Goal: Task Accomplishment & Management: Manage account settings

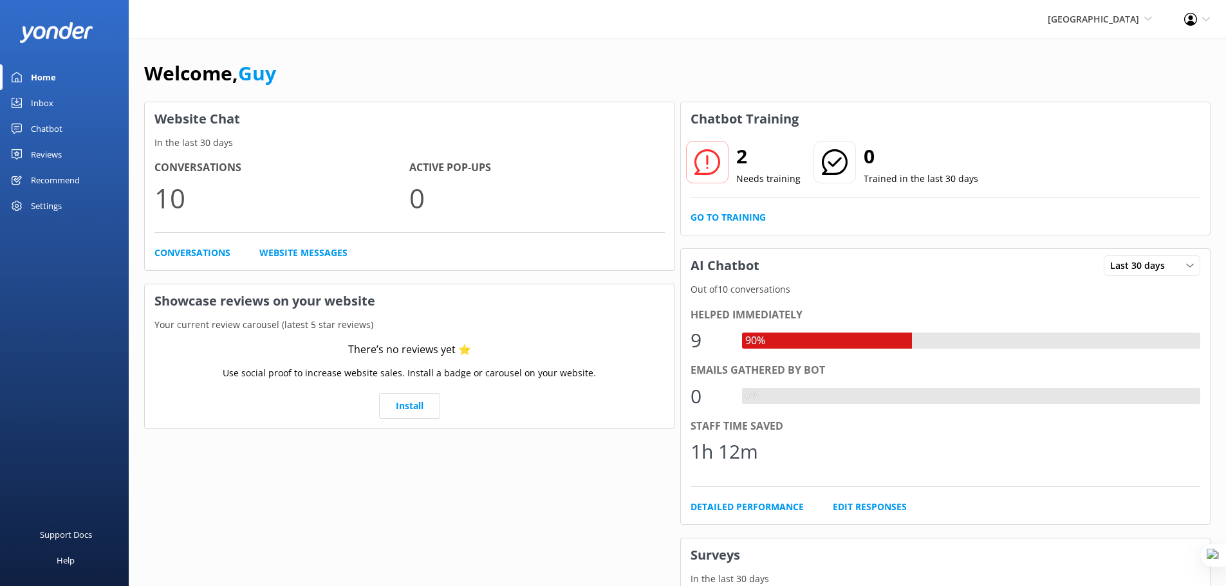
click at [46, 102] on div "Inbox" at bounding box center [42, 103] width 23 height 26
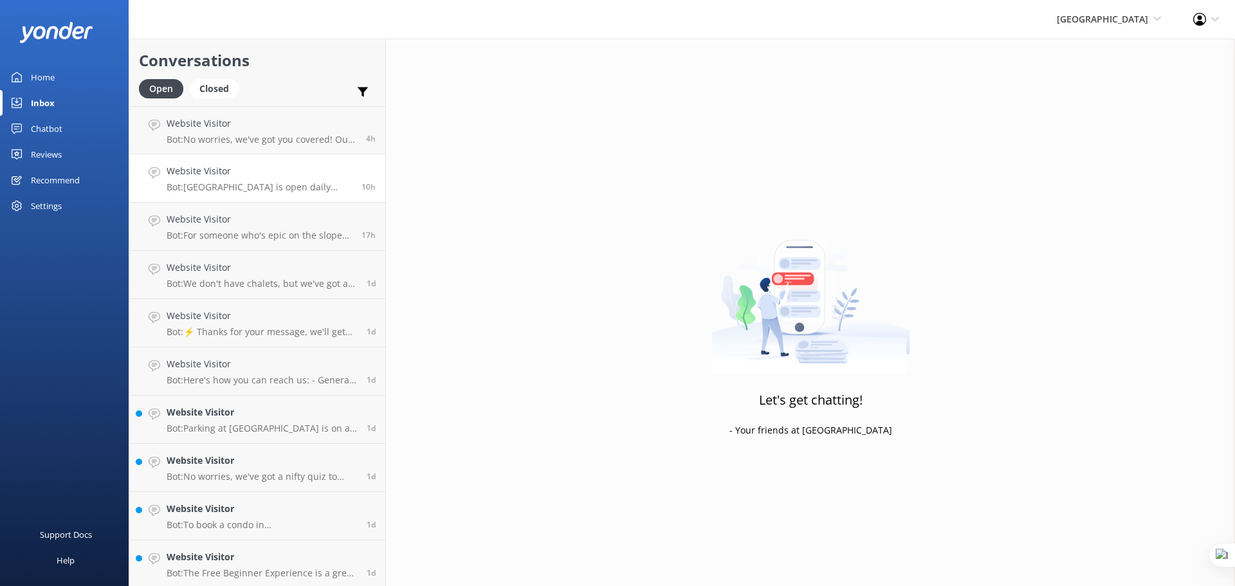
click at [293, 183] on p "Bot: [GEOGRAPHIC_DATA] is open daily from 10:00am to 5:00pm through [DATE]. Aft…" at bounding box center [259, 187] width 185 height 12
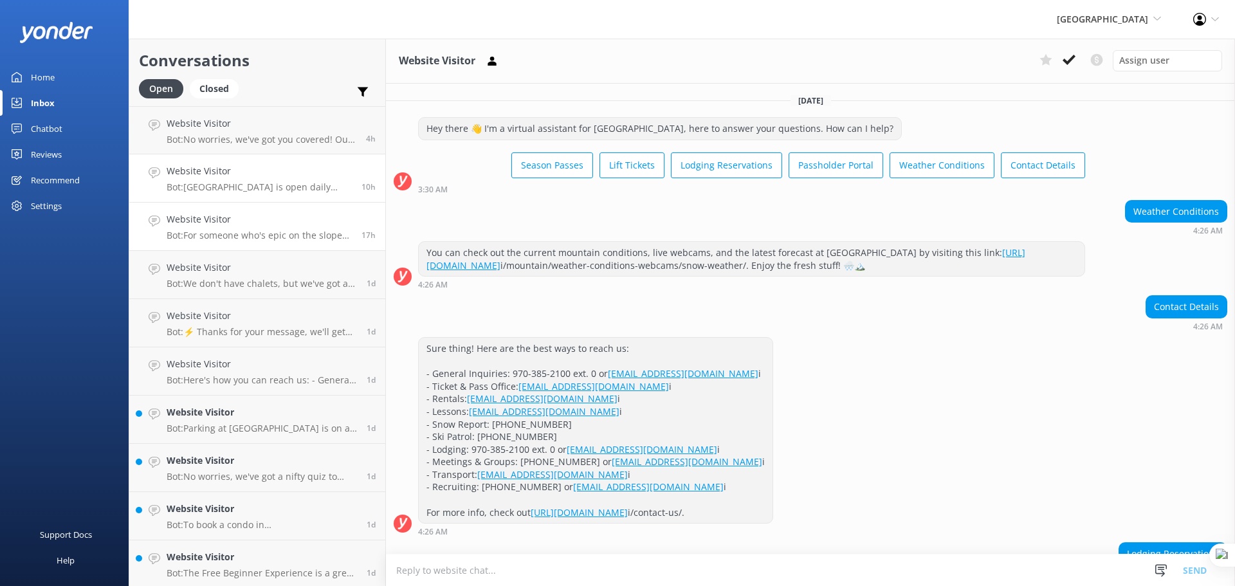
click at [319, 234] on p "Bot: For someone who's epic on the slopes, they'll want to hit up our advanced …" at bounding box center [259, 236] width 185 height 12
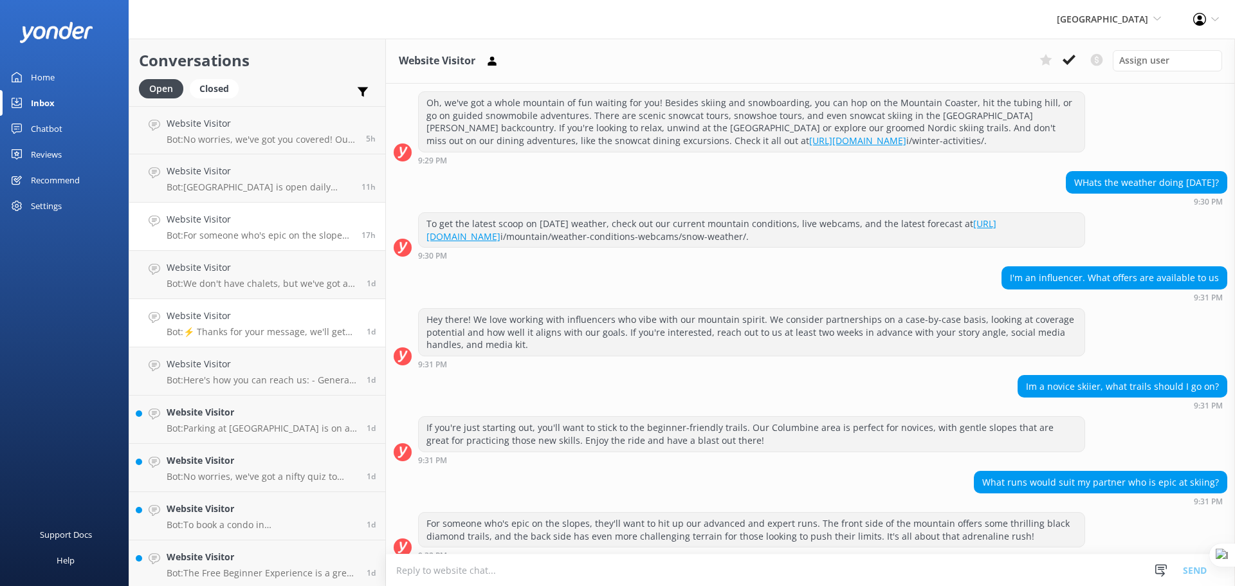
click at [248, 333] on p "Bot: ⚡ Thanks for your message, we'll get back to you as soon as we can. You're…" at bounding box center [262, 332] width 190 height 12
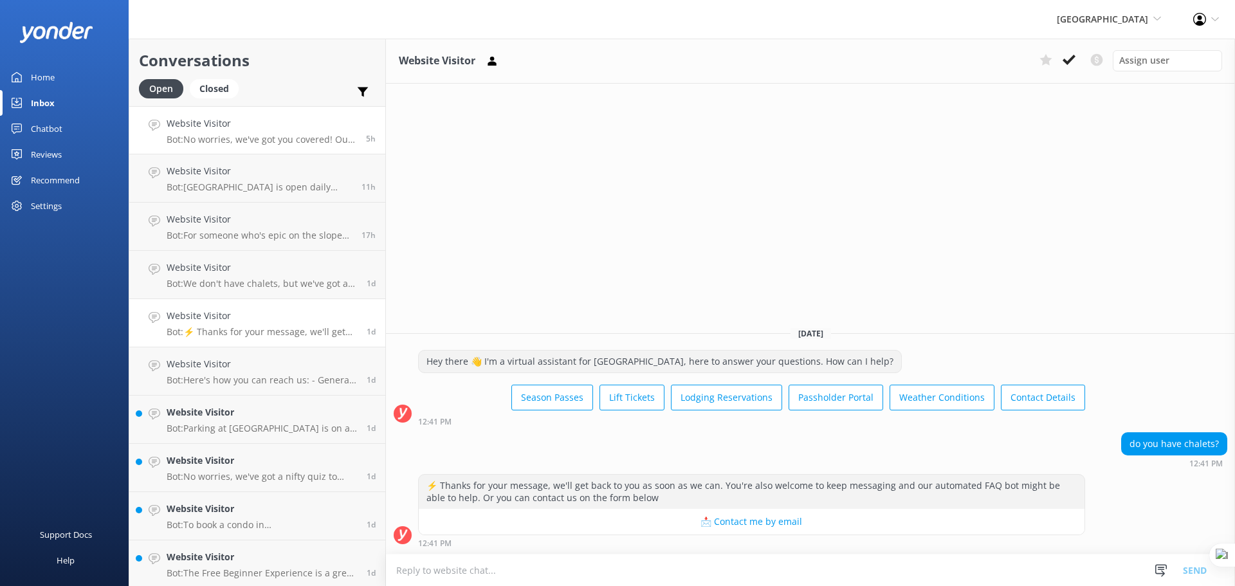
click at [300, 134] on p "Bot: No worries, we've got you covered! Our Free Beginner Experience is perfect…" at bounding box center [262, 140] width 190 height 12
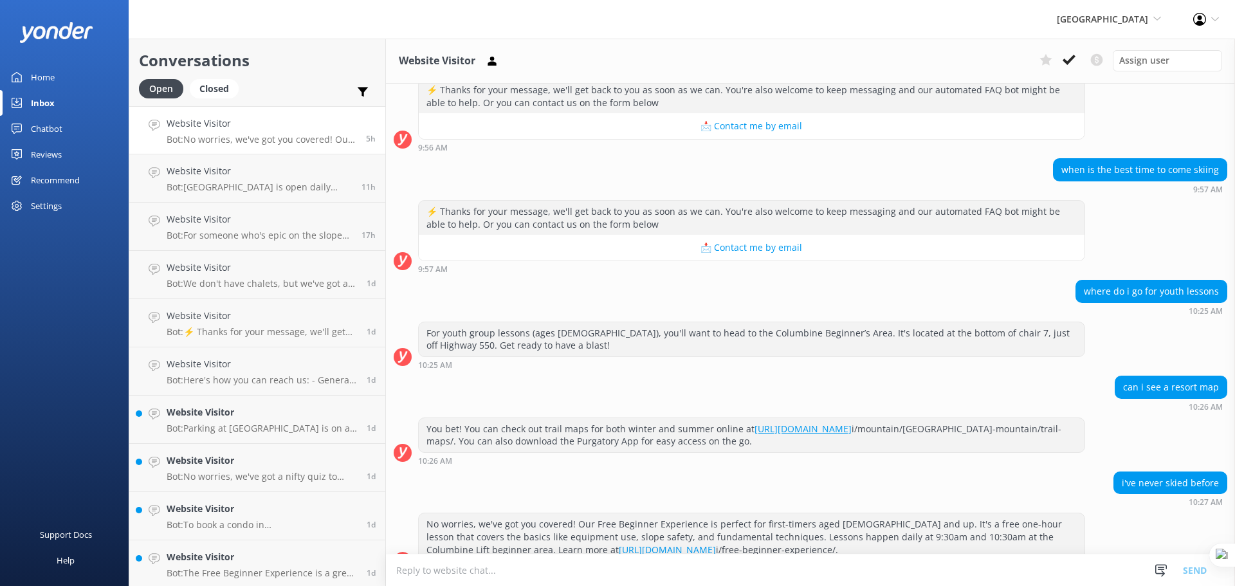
scroll to position [609, 0]
click at [260, 230] on p "Bot: For someone who's epic on the slopes, they'll want to hit up our advanced …" at bounding box center [259, 236] width 185 height 12
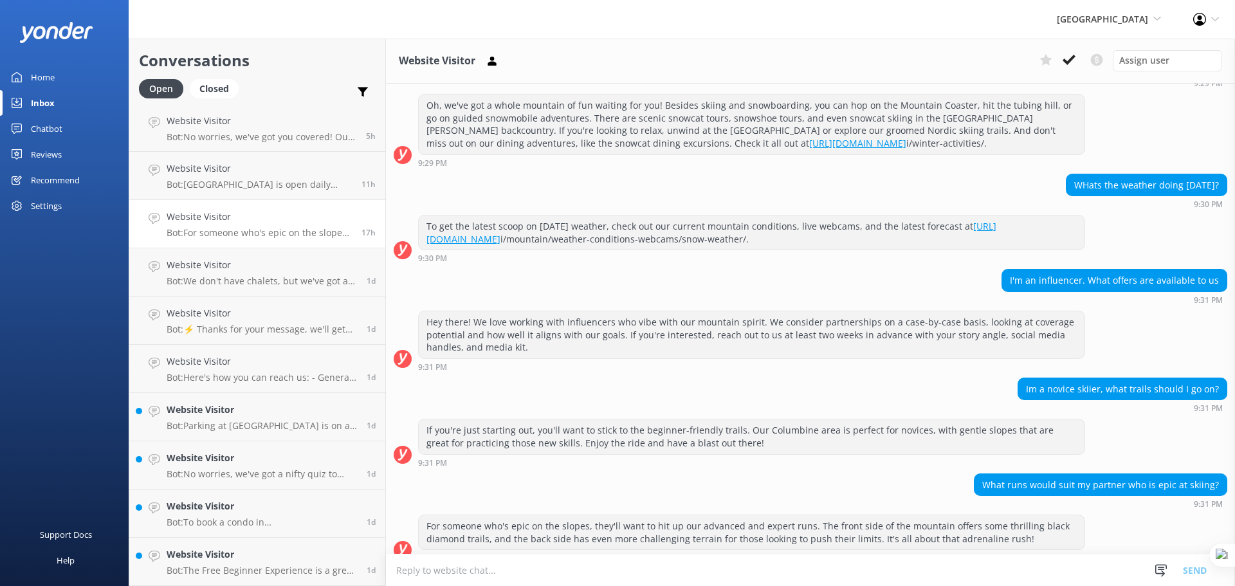
scroll to position [896, 0]
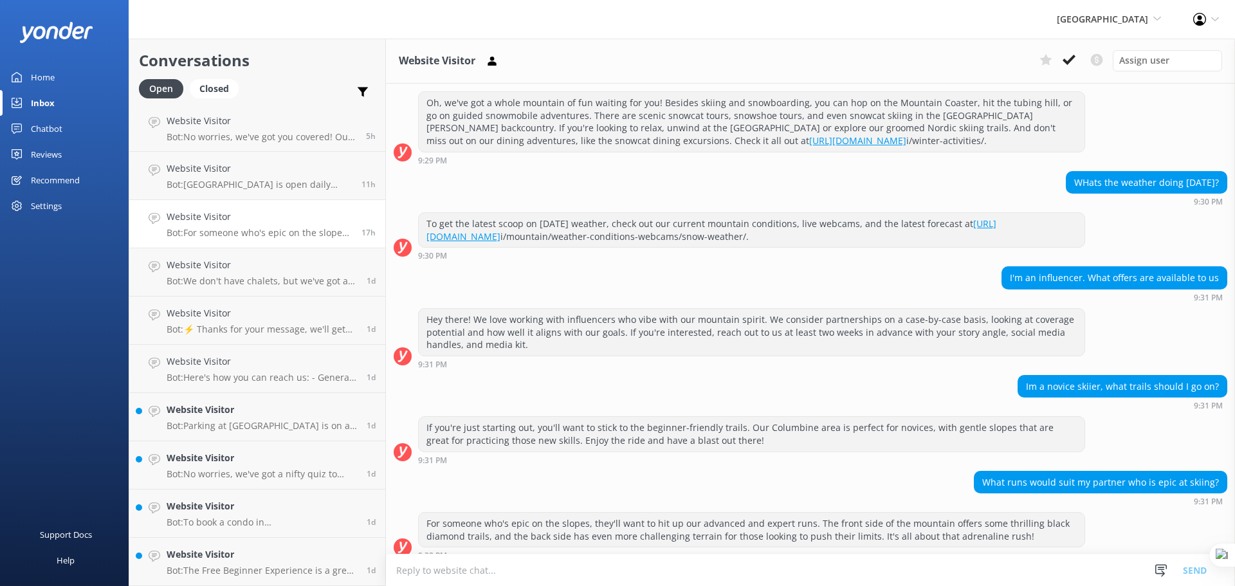
drag, startPoint x: 1062, startPoint y: 167, endPoint x: 1088, endPoint y: 167, distance: 26.4
click at [1194, 172] on div "WHats the weather doing [DATE]?" at bounding box center [1147, 183] width 160 height 22
click at [1119, 172] on div "WHats the weather doing [DATE]?" at bounding box center [1147, 183] width 160 height 22
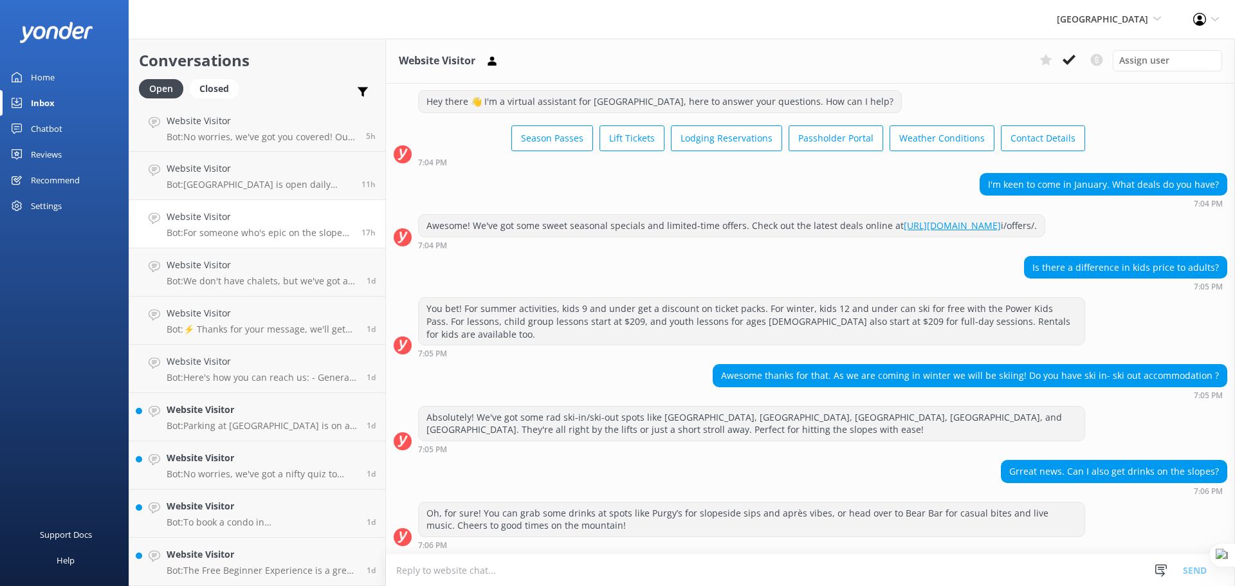
scroll to position [0, 0]
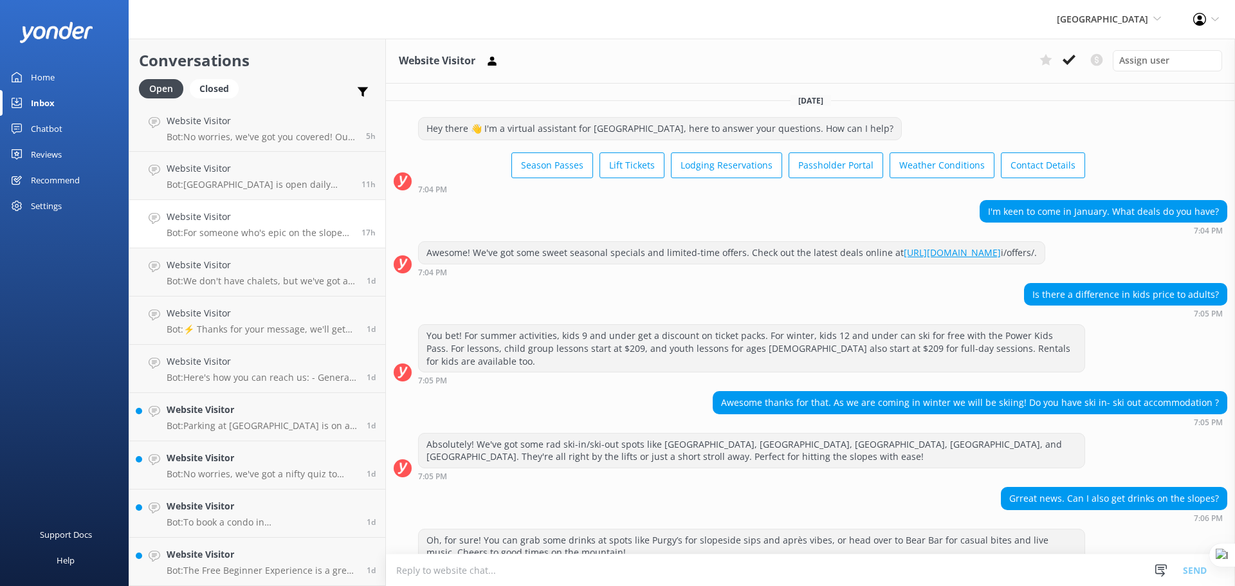
click at [725, 51] on div "Website Visitor Assign user" at bounding box center [810, 61] width 849 height 45
click at [44, 121] on div "Chatbot" at bounding box center [47, 129] width 32 height 26
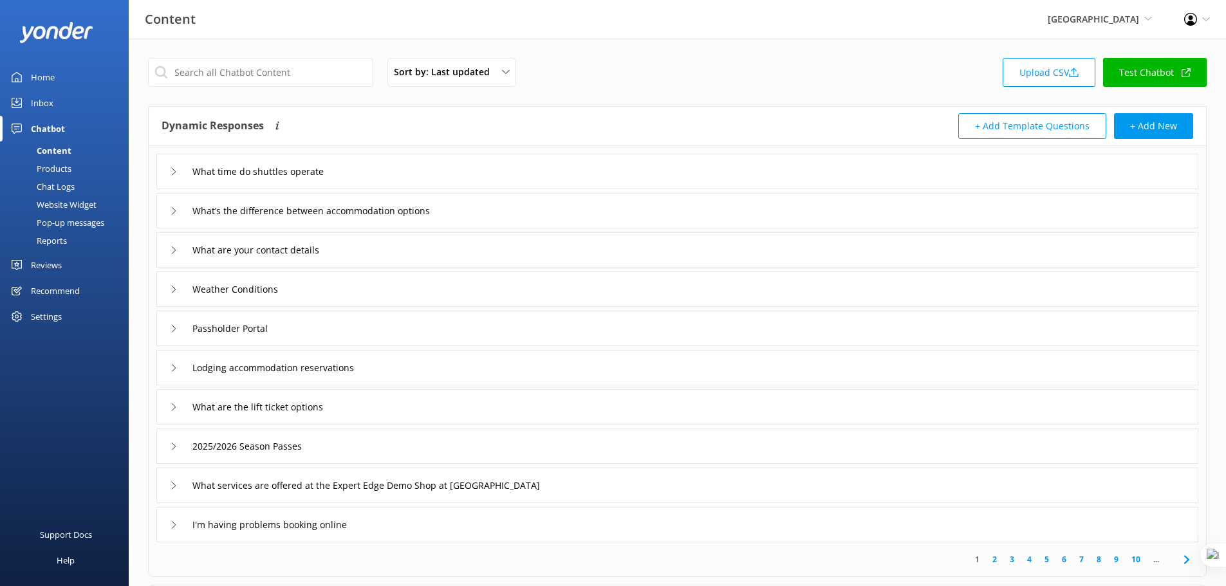
click at [60, 184] on div "Chat Logs" at bounding box center [41, 187] width 67 height 18
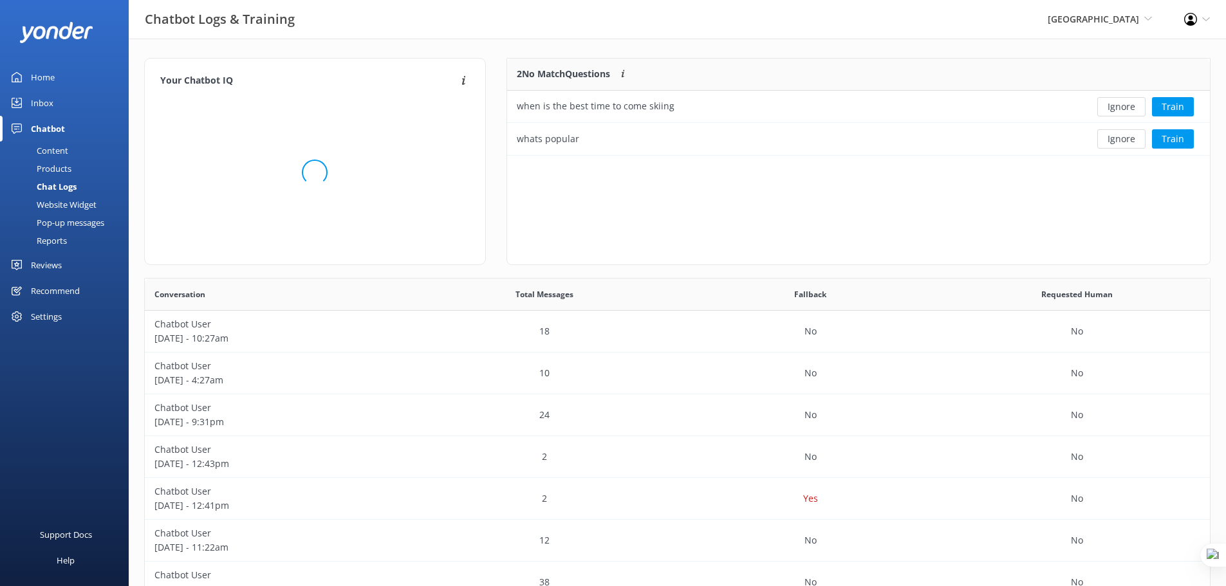
scroll to position [88, 693]
click at [47, 77] on div "Home" at bounding box center [43, 77] width 24 height 26
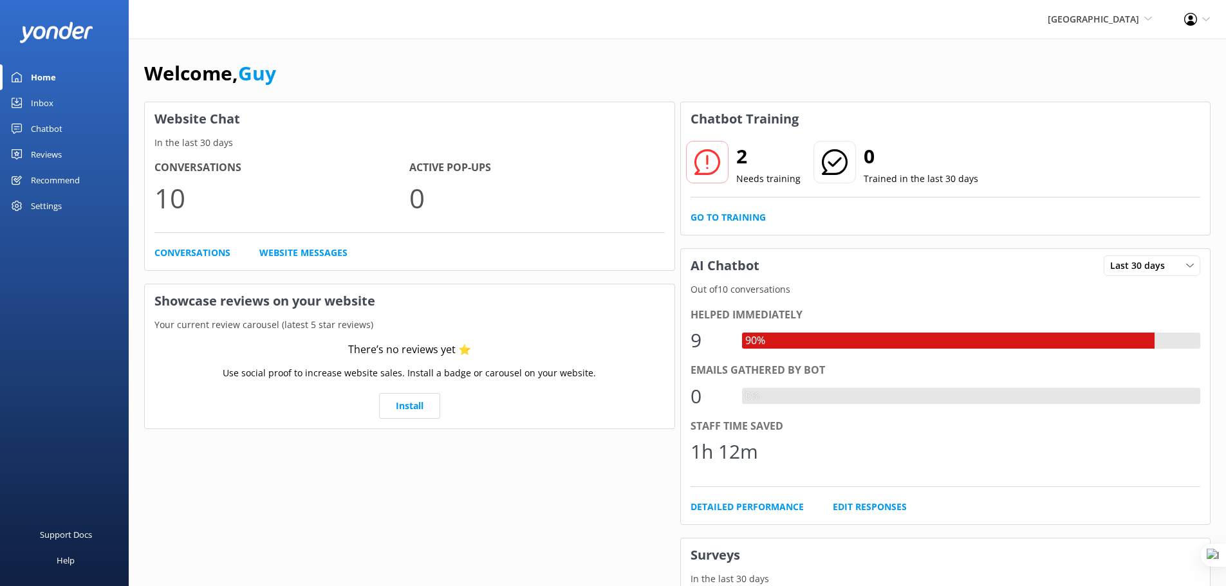
click at [1202, 16] on icon at bounding box center [1206, 19] width 8 height 8
click at [1188, 50] on link "Profile Settings" at bounding box center [1162, 56] width 129 height 32
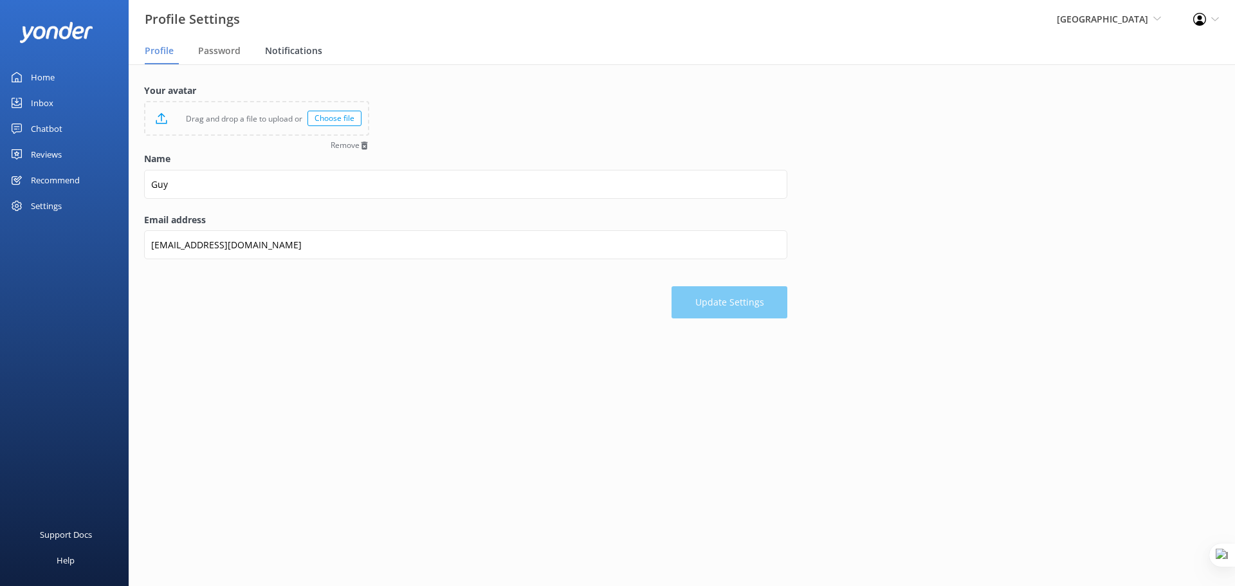
click at [289, 51] on span "Notifications" at bounding box center [293, 50] width 57 height 13
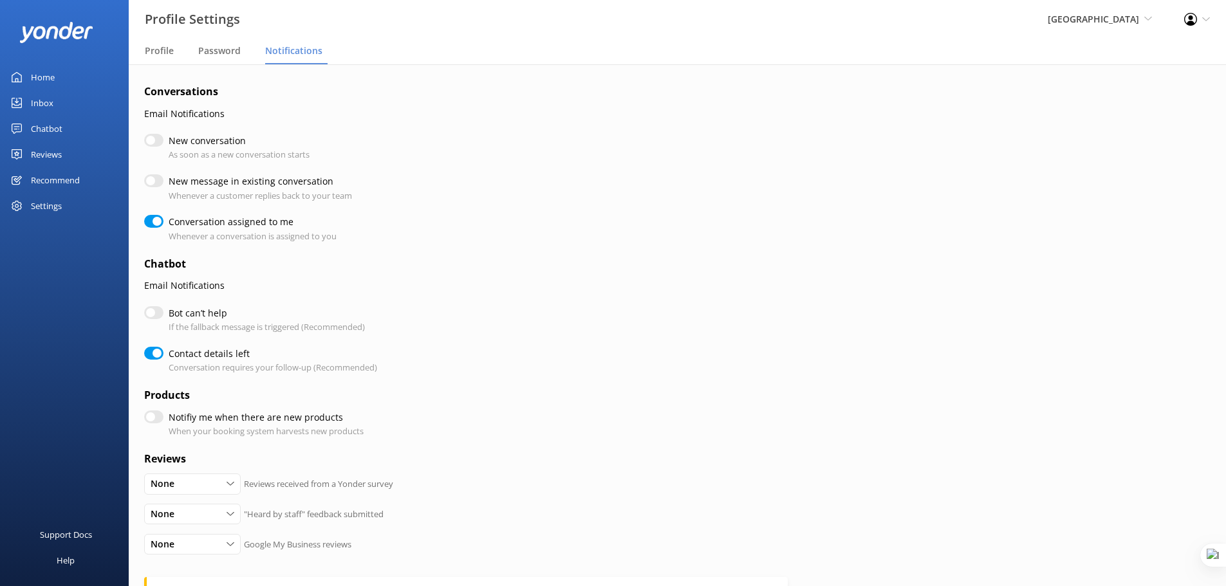
checkbox input "true"
